Goal: Navigation & Orientation: Find specific page/section

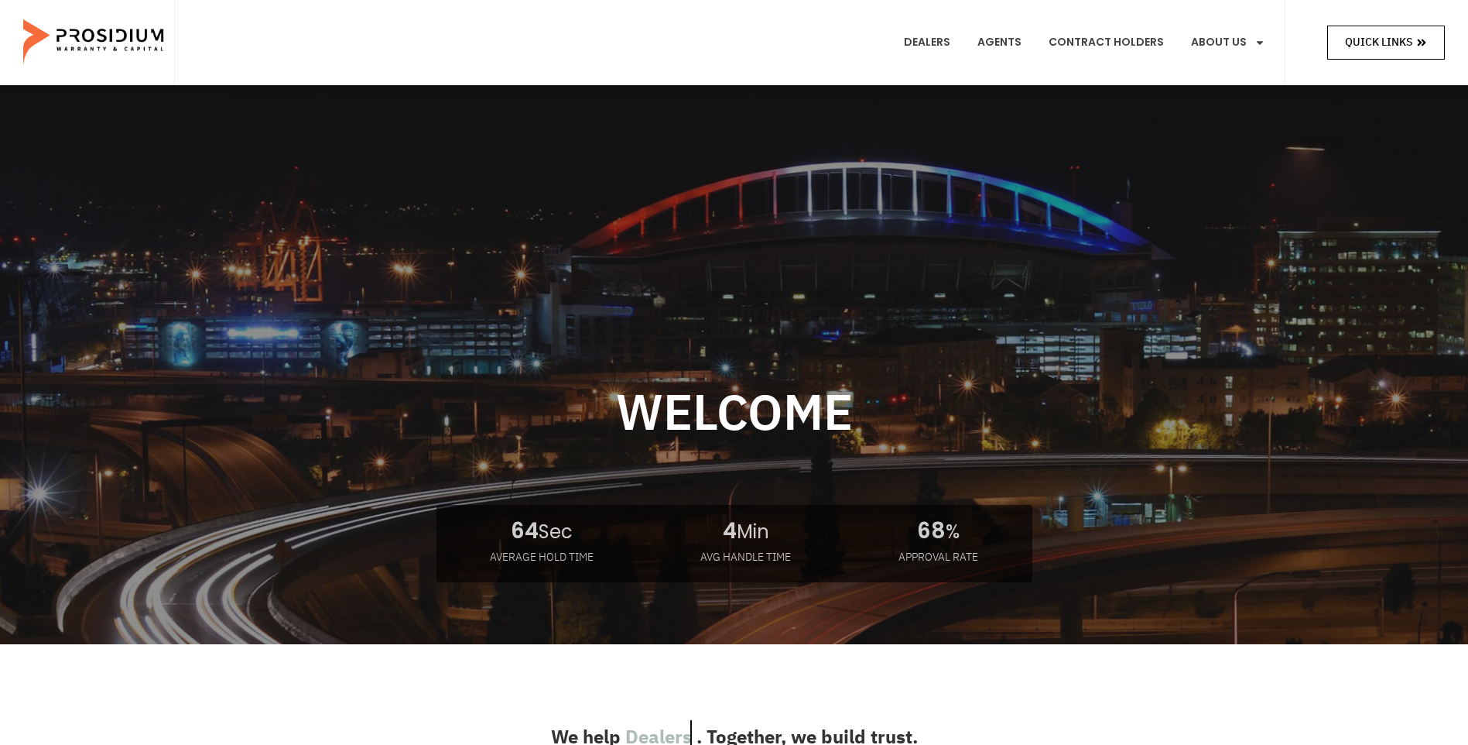
click at [1384, 39] on span "Quick Links" at bounding box center [1378, 42] width 67 height 19
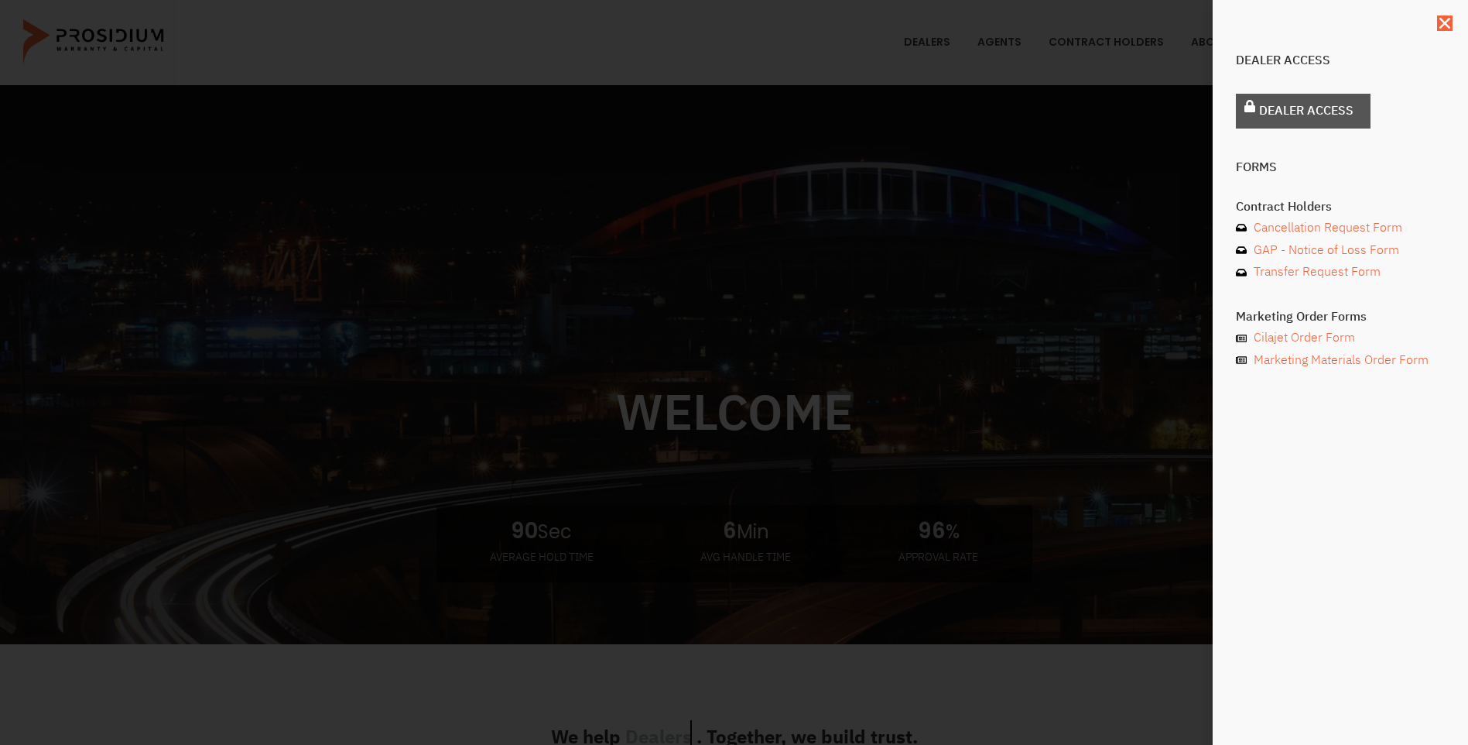
click at [1289, 121] on span "Dealer Access" at bounding box center [1306, 111] width 94 height 22
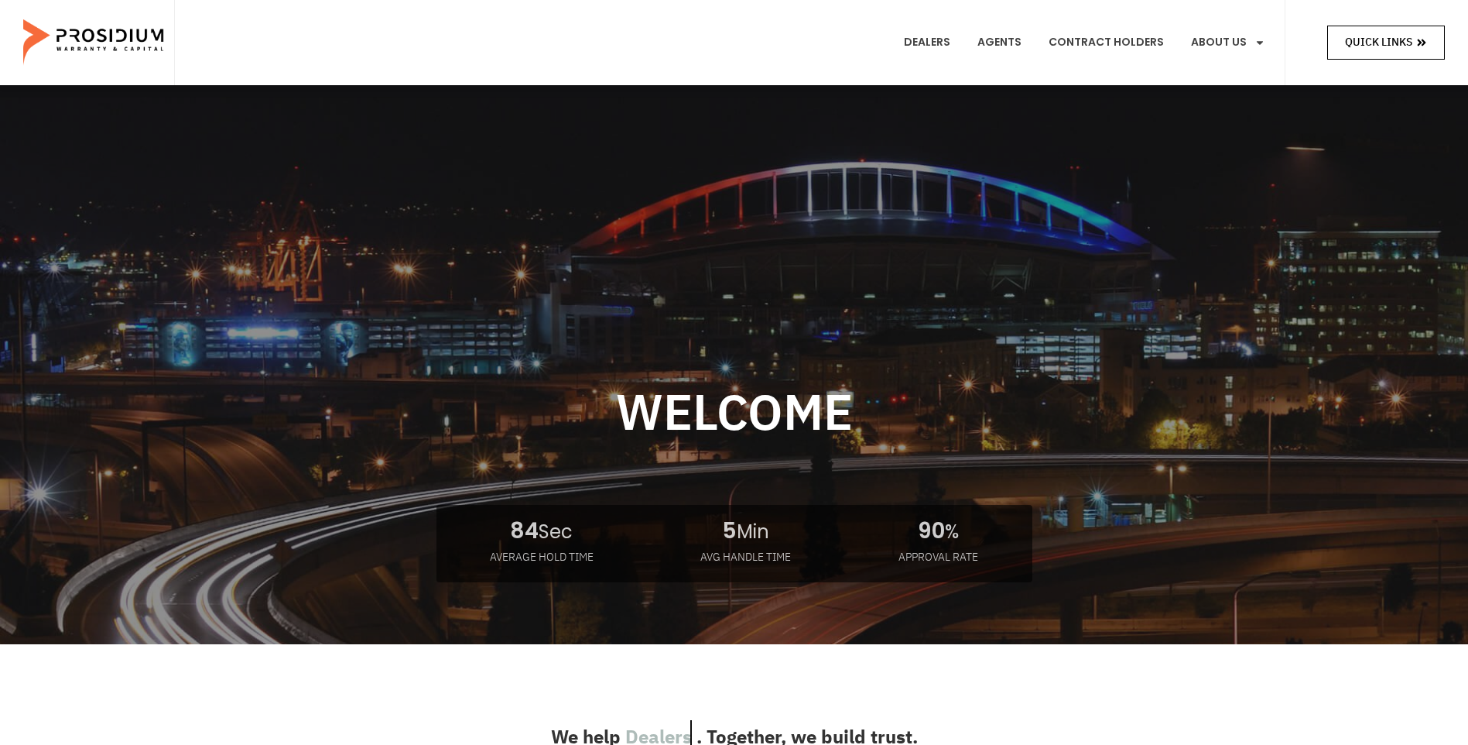
click at [1393, 36] on span "Quick Links" at bounding box center [1378, 42] width 67 height 19
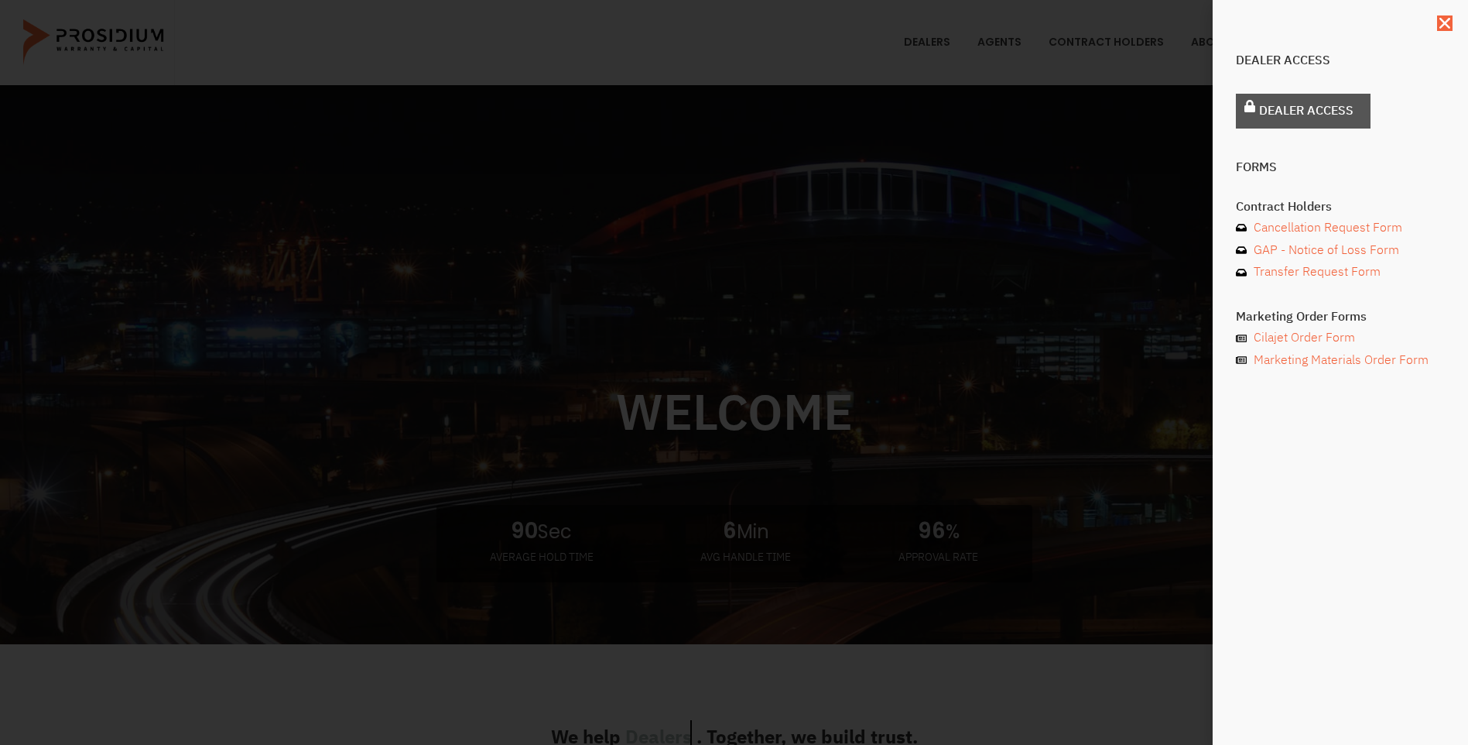
click at [1288, 115] on span "Dealer Access" at bounding box center [1306, 111] width 94 height 22
